Goal: Task Accomplishment & Management: Complete application form

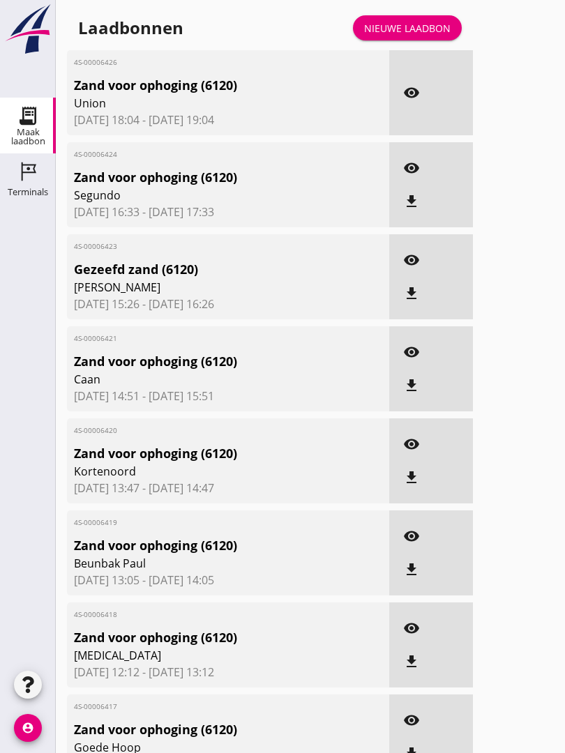
click at [413, 36] on div "Nieuwe laadbon" at bounding box center [407, 28] width 86 height 15
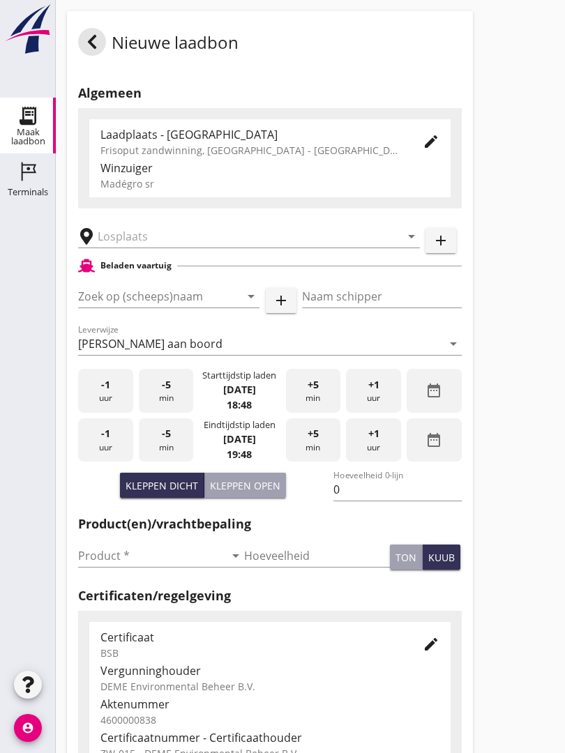
click at [178, 248] on input "text" at bounding box center [239, 236] width 283 height 22
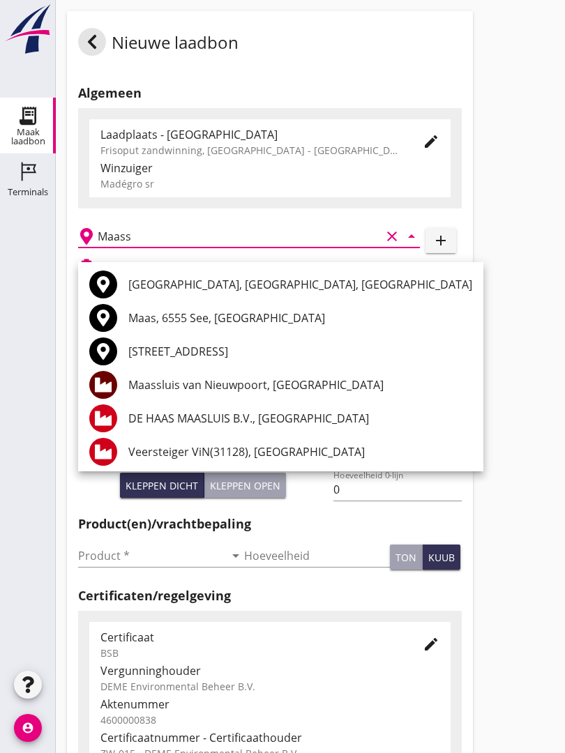
click at [296, 374] on div "Maassluis van Nieuwpoort, [GEOGRAPHIC_DATA]" at bounding box center [300, 384] width 344 height 33
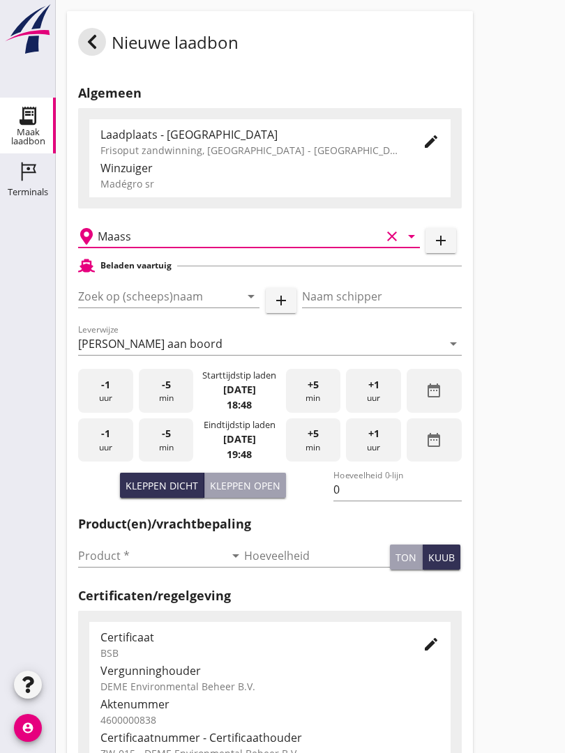
type input "Maassluis van Nieuwpoort, [GEOGRAPHIC_DATA]"
click at [202, 300] on input "Zoek op (scheeps)naam" at bounding box center [149, 296] width 142 height 22
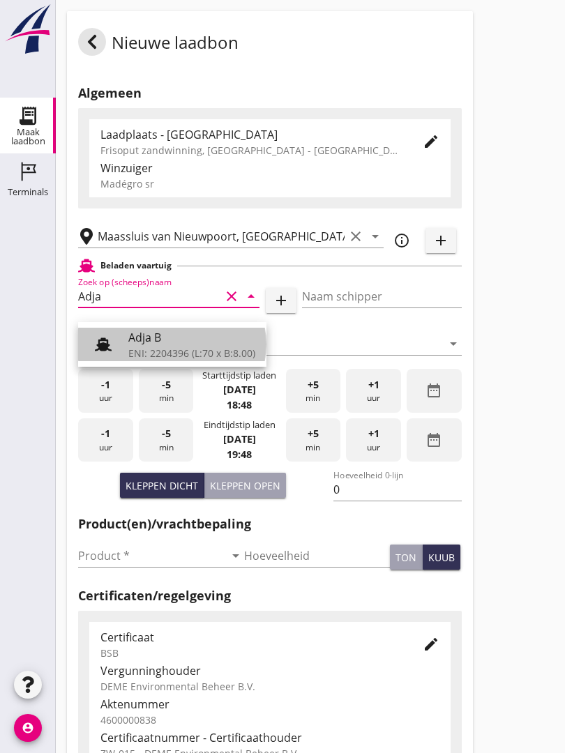
click at [182, 343] on div "Adja B" at bounding box center [191, 337] width 127 height 17
type input "Adja B"
type input "Dingemans Bezooyen"
type input "541"
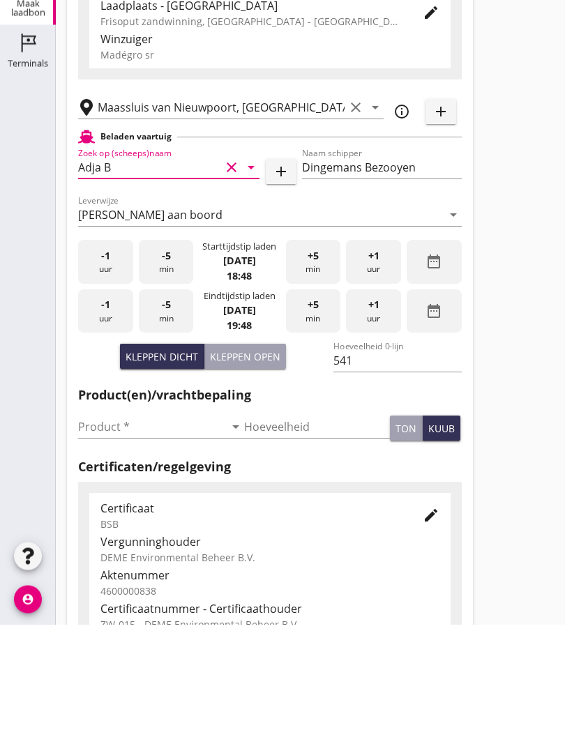
click at [100, 545] on input "Product *" at bounding box center [151, 556] width 146 height 22
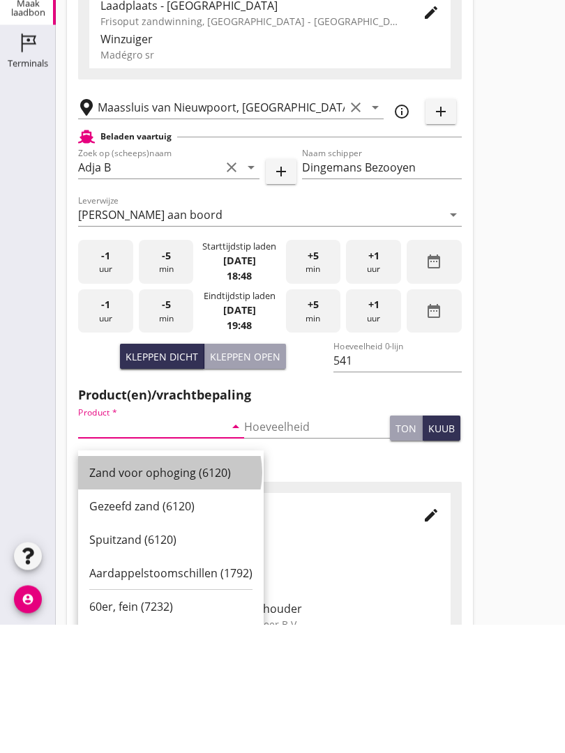
click at [163, 593] on div "Zand voor ophoging (6120)" at bounding box center [170, 601] width 163 height 17
type input "Zand voor ophoging (6120)"
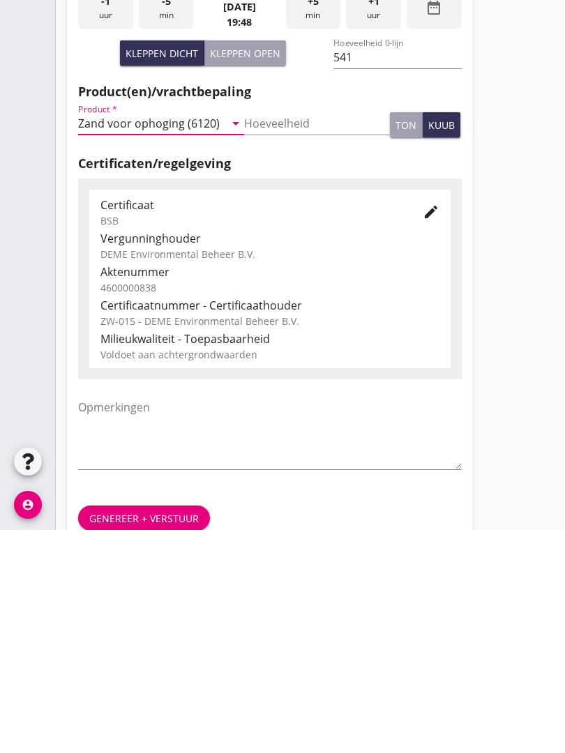
scroll to position [244, 0]
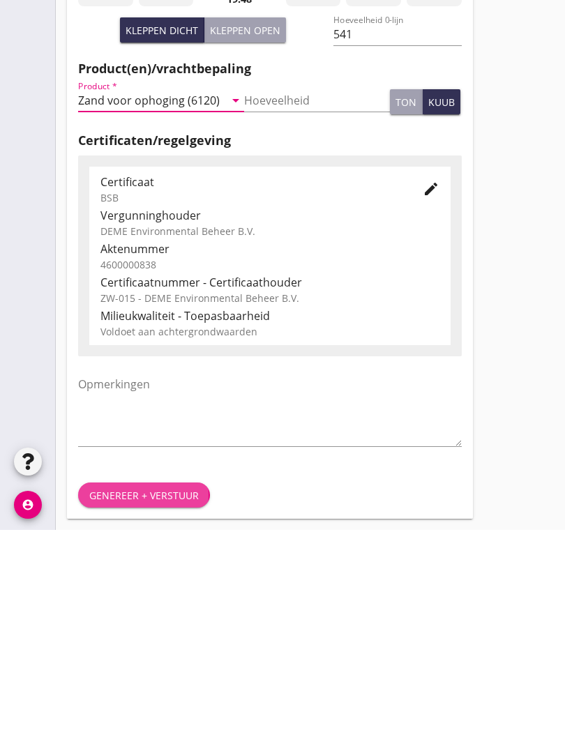
click at [153, 711] on div "Genereer + verstuur" at bounding box center [143, 718] width 109 height 15
